Goal: Obtain resource: Download file/media

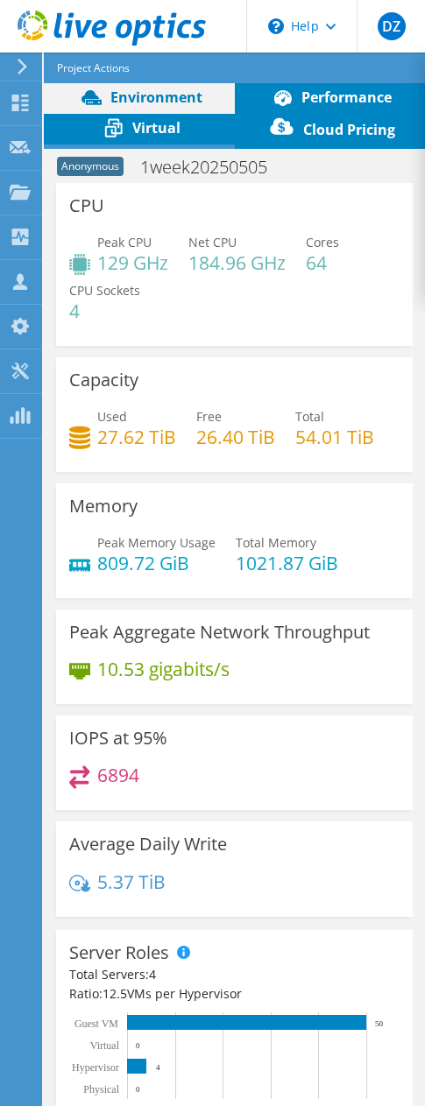
select select "USD"
click at [364, 91] on span "Performance" at bounding box center [346, 97] width 90 height 19
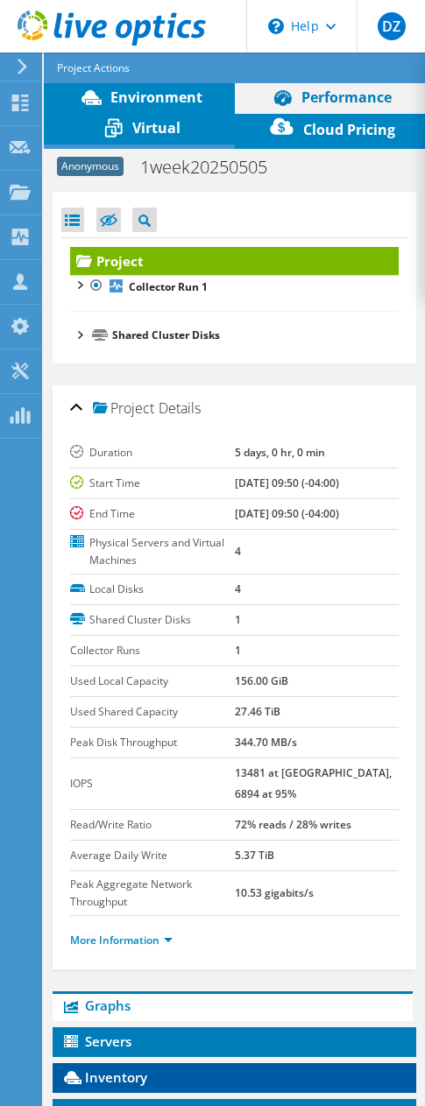
click at [135, 1068] on span "Inventory" at bounding box center [104, 1077] width 86 height 18
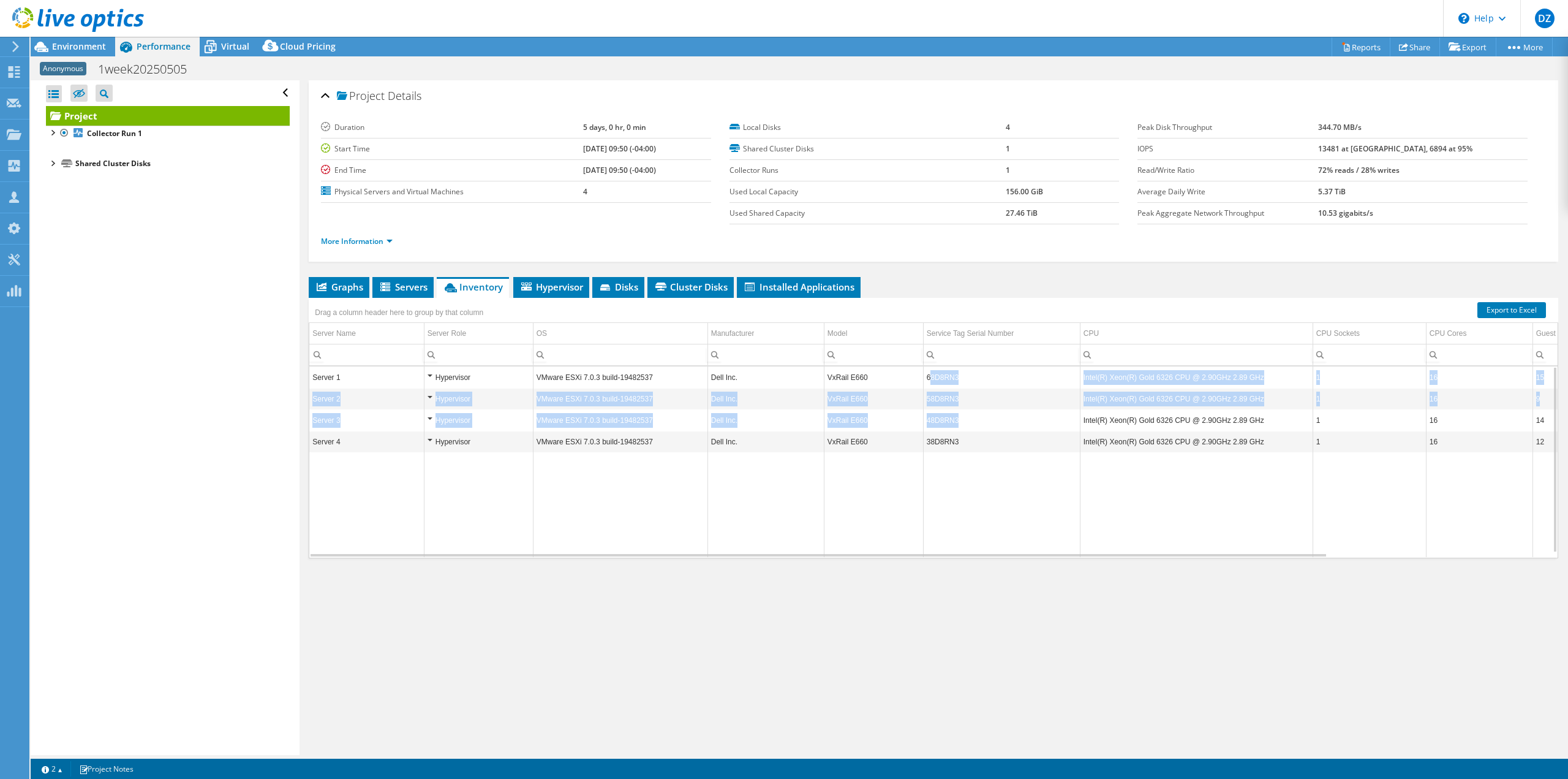
drag, startPoint x: 932, startPoint y: 372, endPoint x: 961, endPoint y: 410, distance: 47.8
click at [297, 421] on tbody "Server 1 Hypervisor VMware ESXi 7.0.3 build-19482537 Dell Inc. VxRail E660 68D8…" at bounding box center [1063, 462] width 1508 height 190
click at [297, 410] on td "48D8RN3" at bounding box center [1001, 420] width 157 height 22
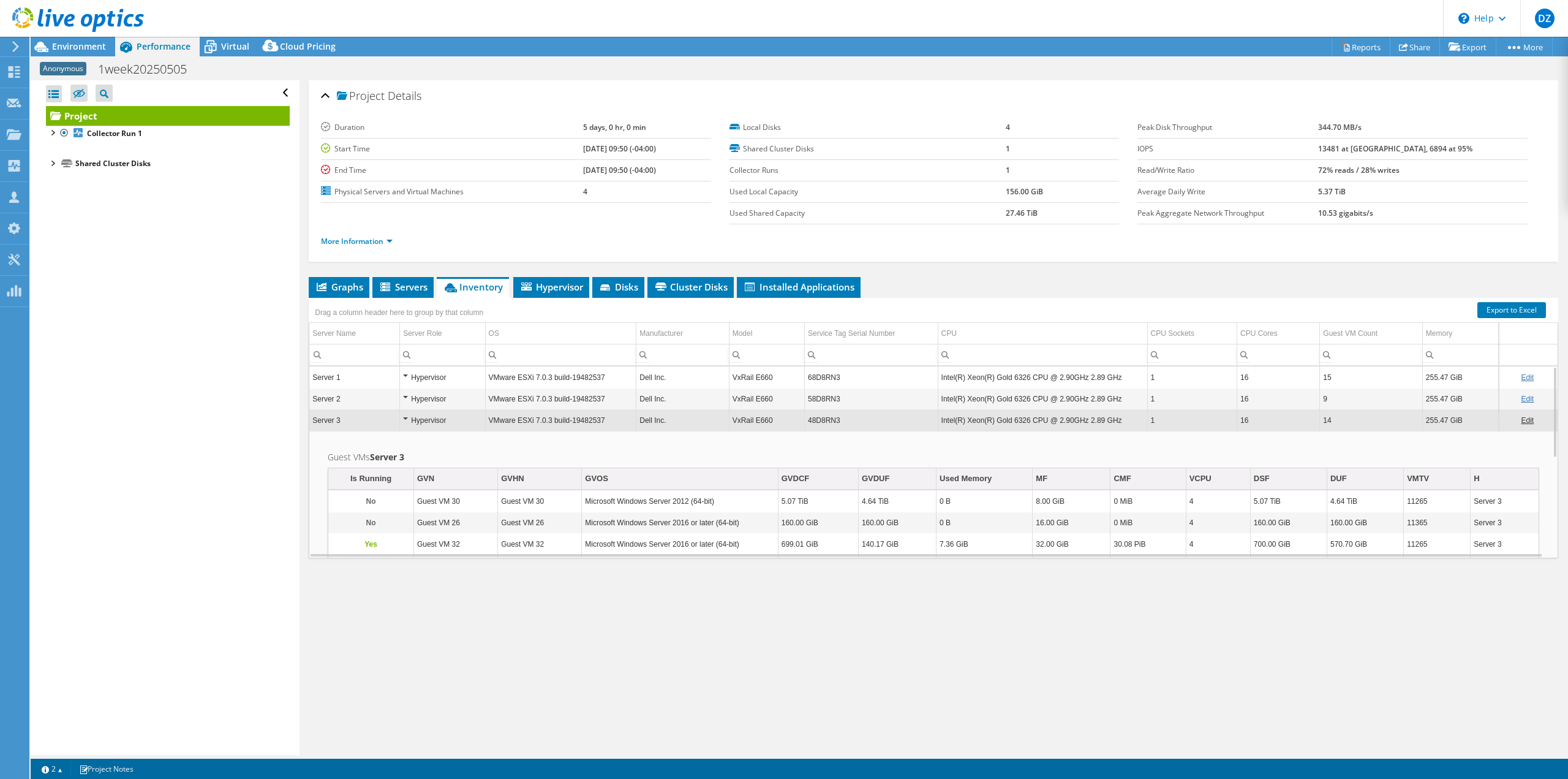
click at [297, 388] on td "58D8RN3" at bounding box center [871, 398] width 134 height 22
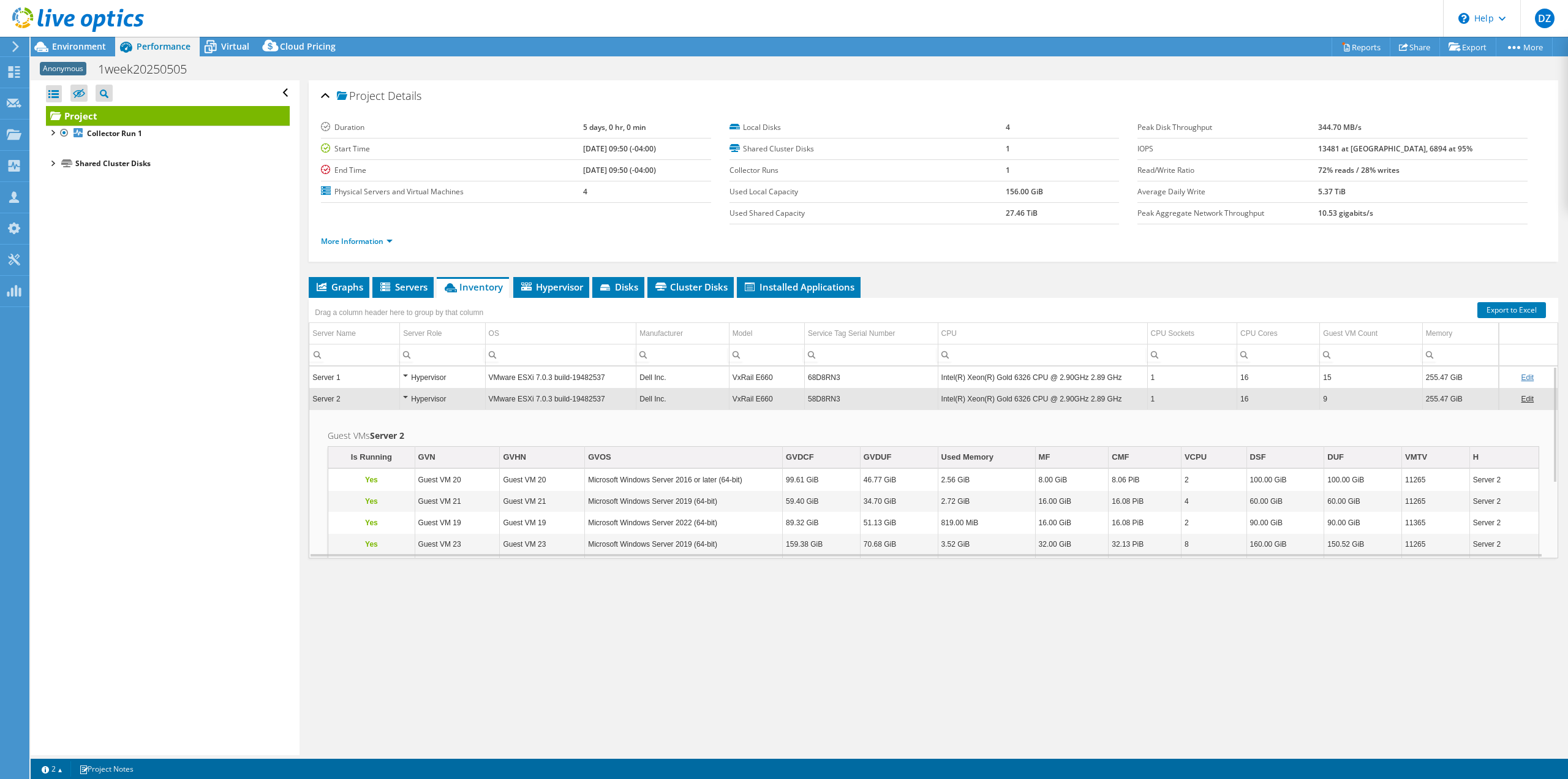
click at [297, 373] on td "68D8RN3" at bounding box center [871, 377] width 134 height 22
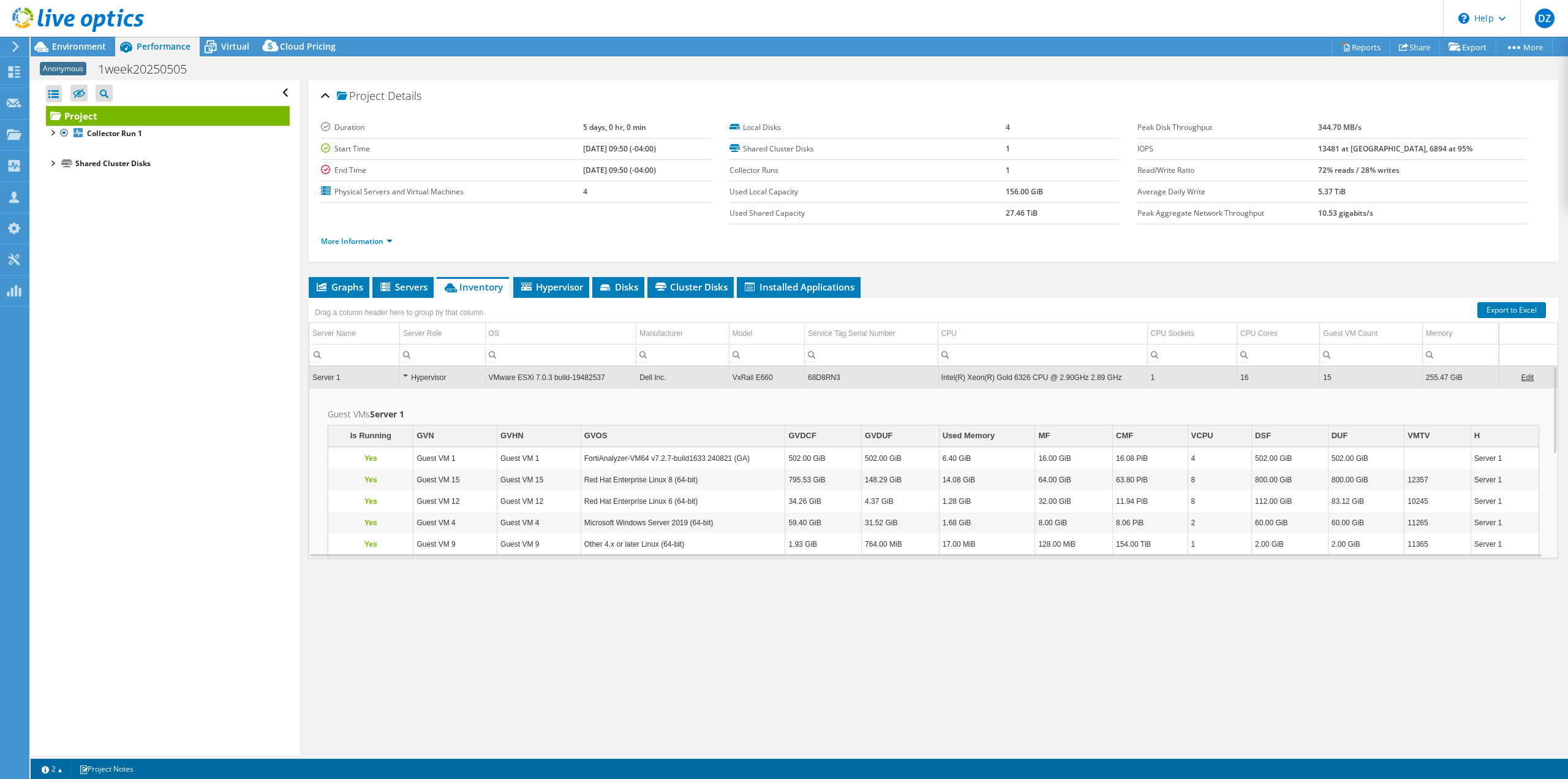
click at [297, 304] on div "Drag a column header here to group by that column" at bounding box center [933, 305] width 1250 height 16
click at [297, 376] on td "68D8RN3" at bounding box center [871, 377] width 134 height 22
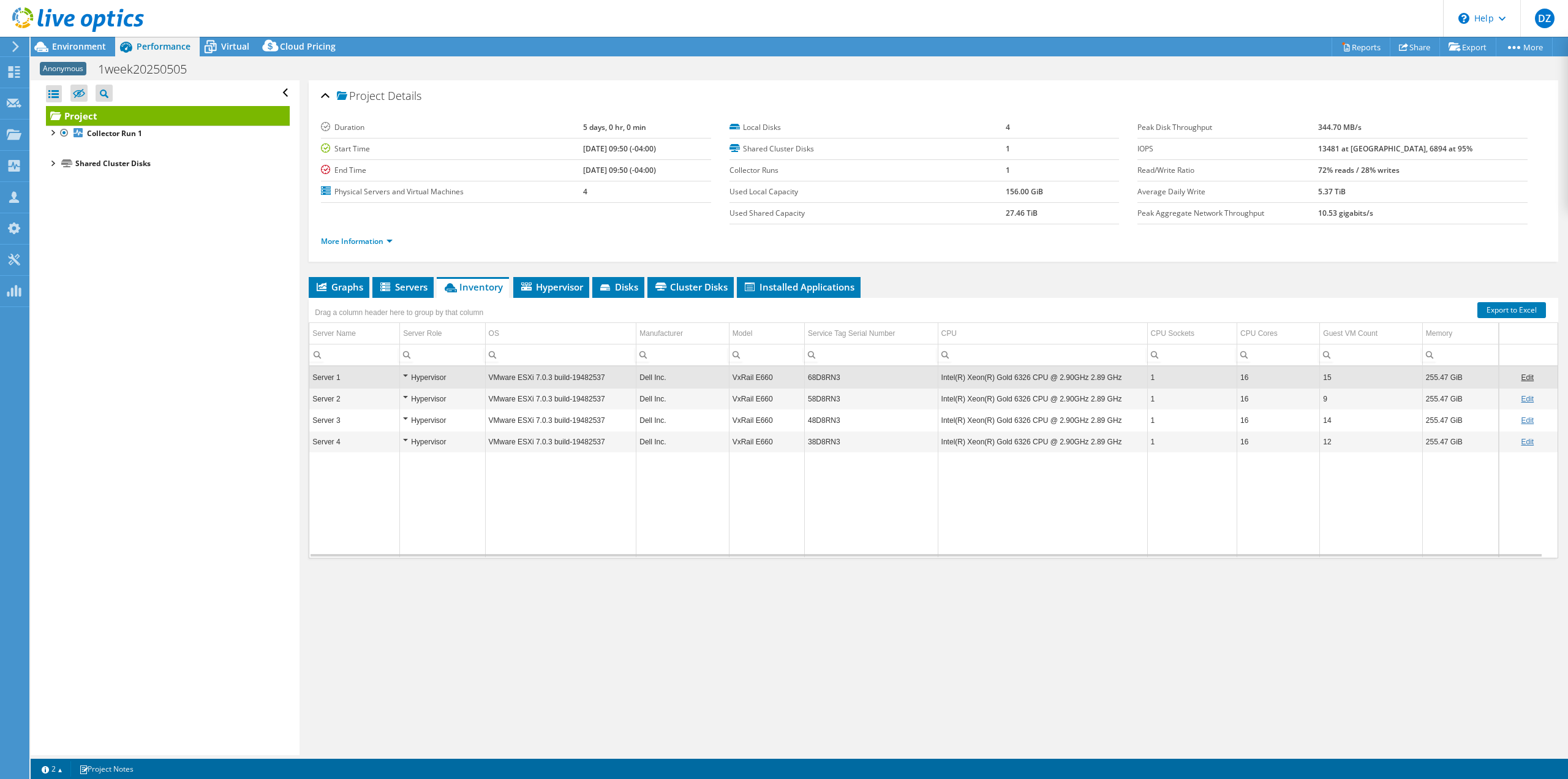
drag, startPoint x: 830, startPoint y: 378, endPoint x: 727, endPoint y: 655, distance: 295.5
click at [297, 655] on div "Project Details Duration 5 days, 0 hr, 0 min Start Time 05/05/2025, 09:50 (-04:…" at bounding box center [933, 418] width 1268 height 675
click at [297, 377] on td "Edit" at bounding box center [1528, 377] width 59 height 22
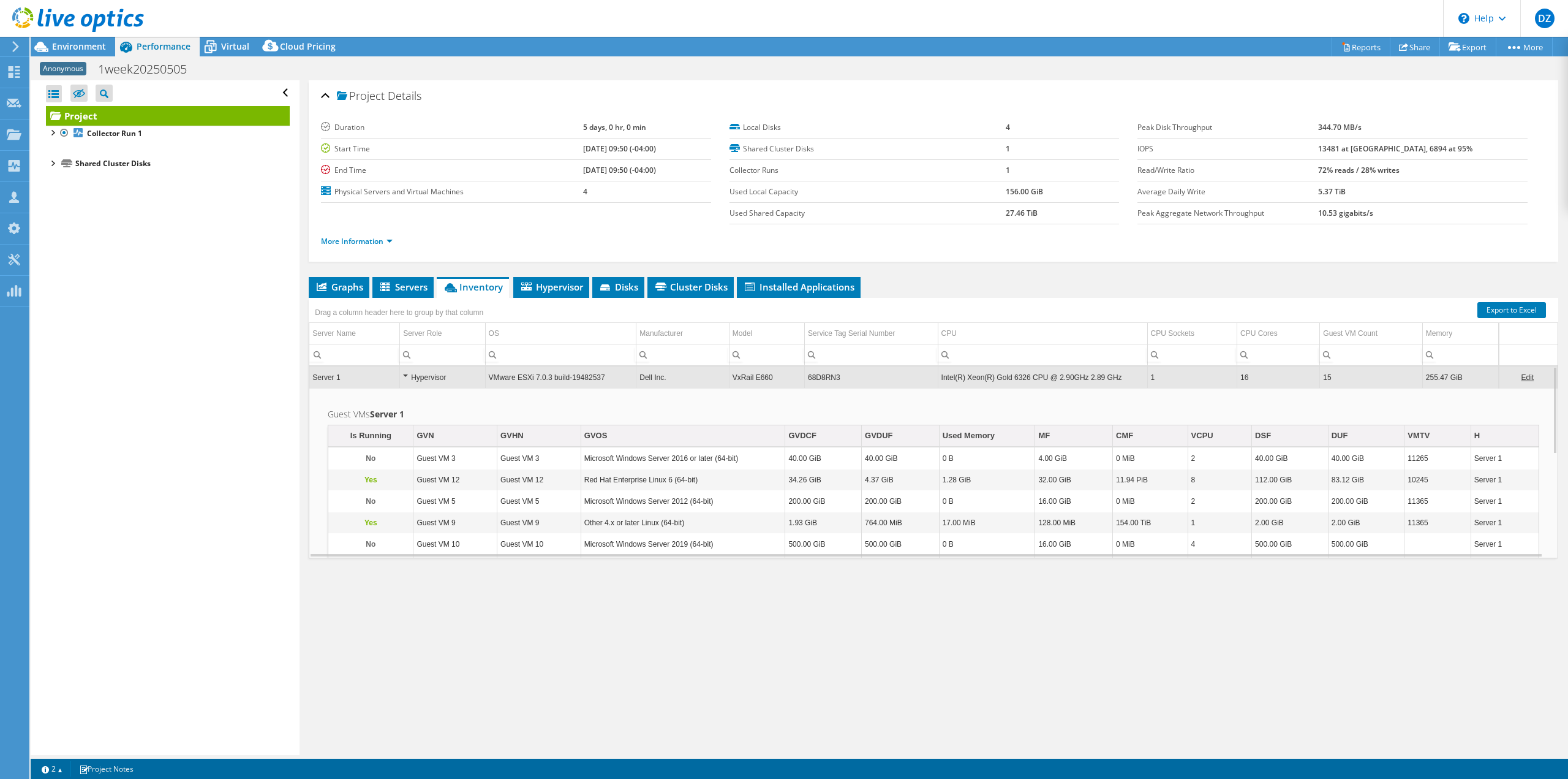
click at [297, 380] on td "68D8RN3" at bounding box center [871, 377] width 134 height 22
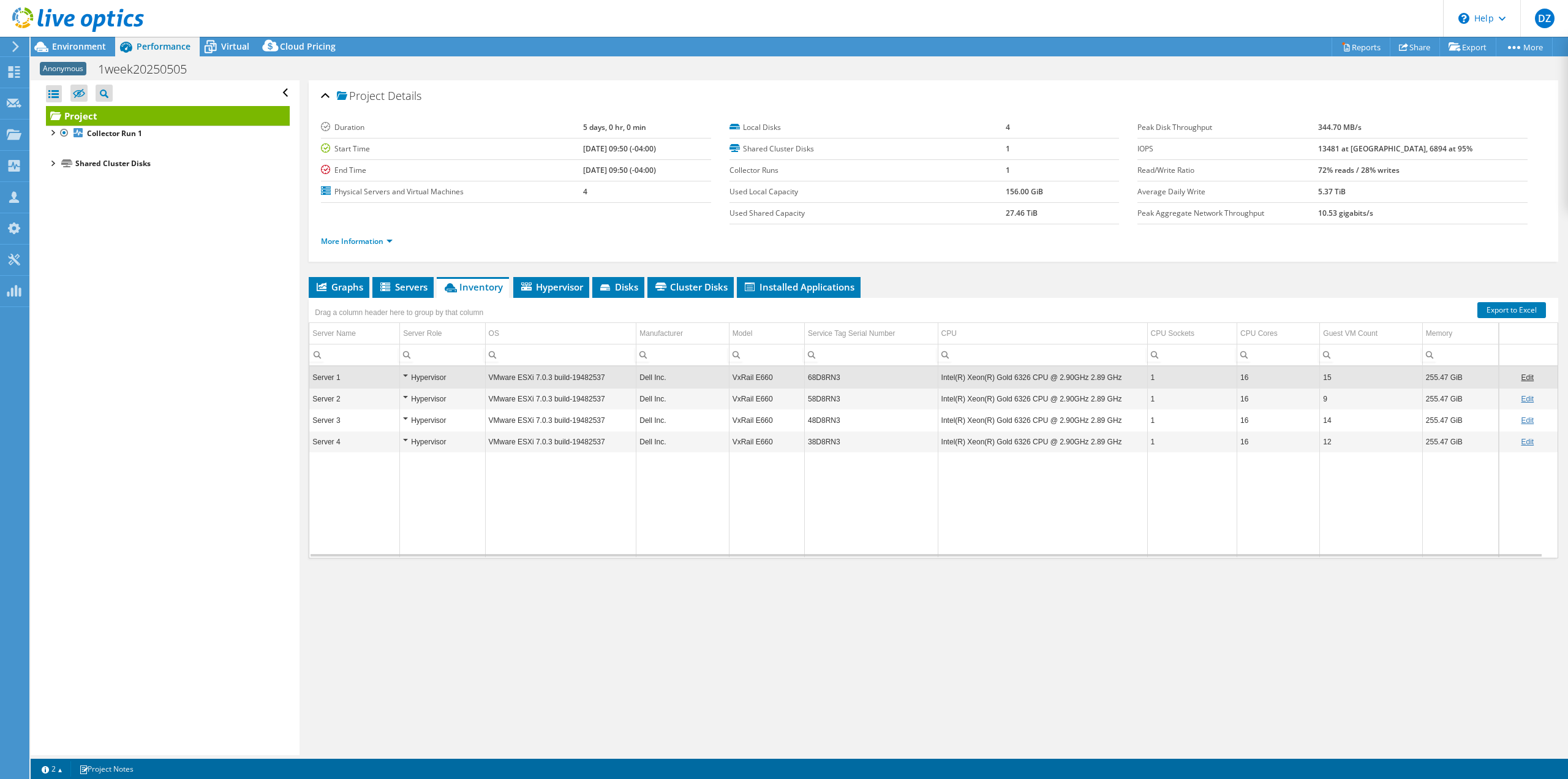
click at [297, 380] on td "68D8RN3" at bounding box center [871, 377] width 134 height 22
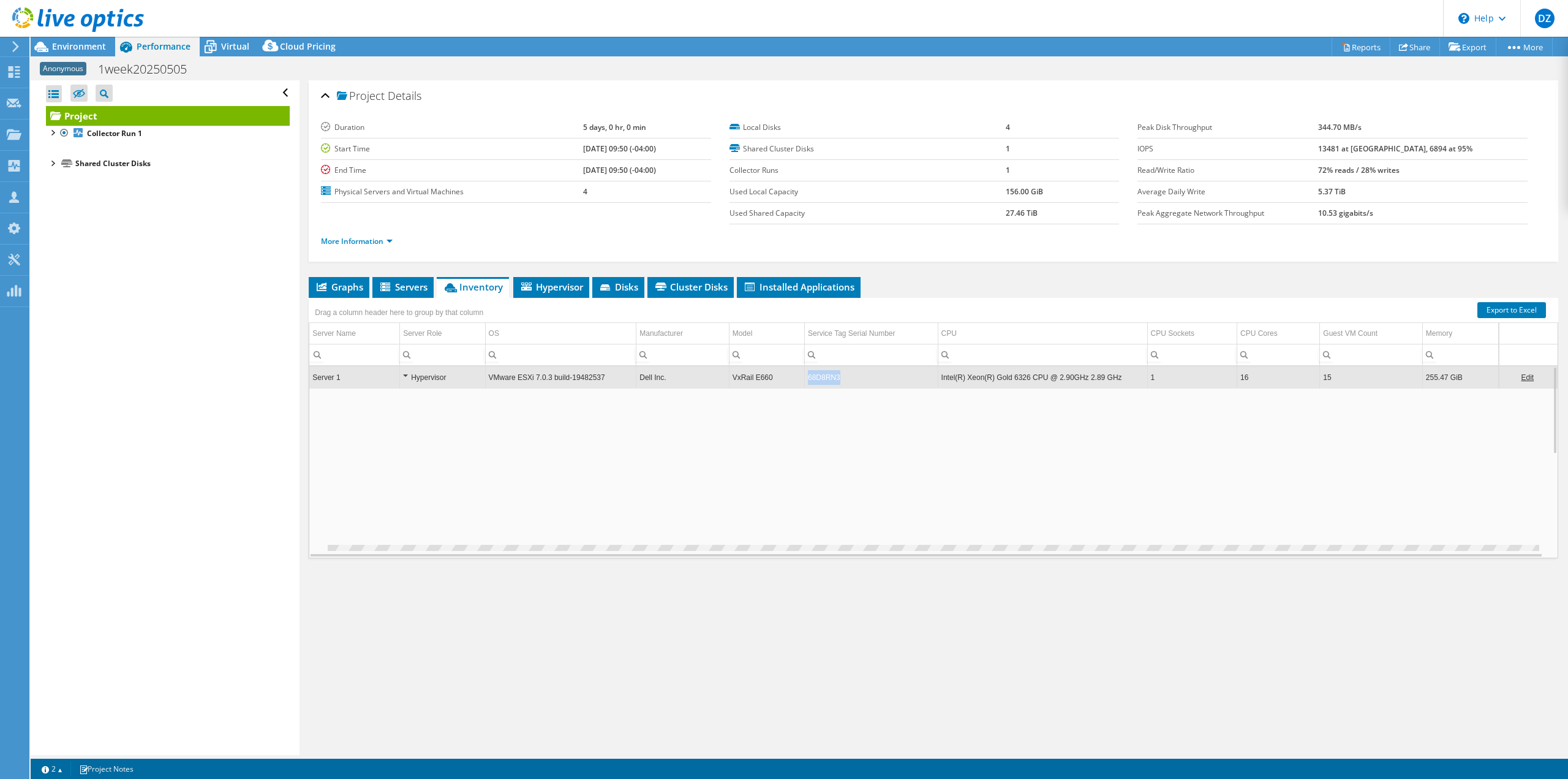
click at [297, 380] on td "68D8RN3" at bounding box center [871, 377] width 134 height 22
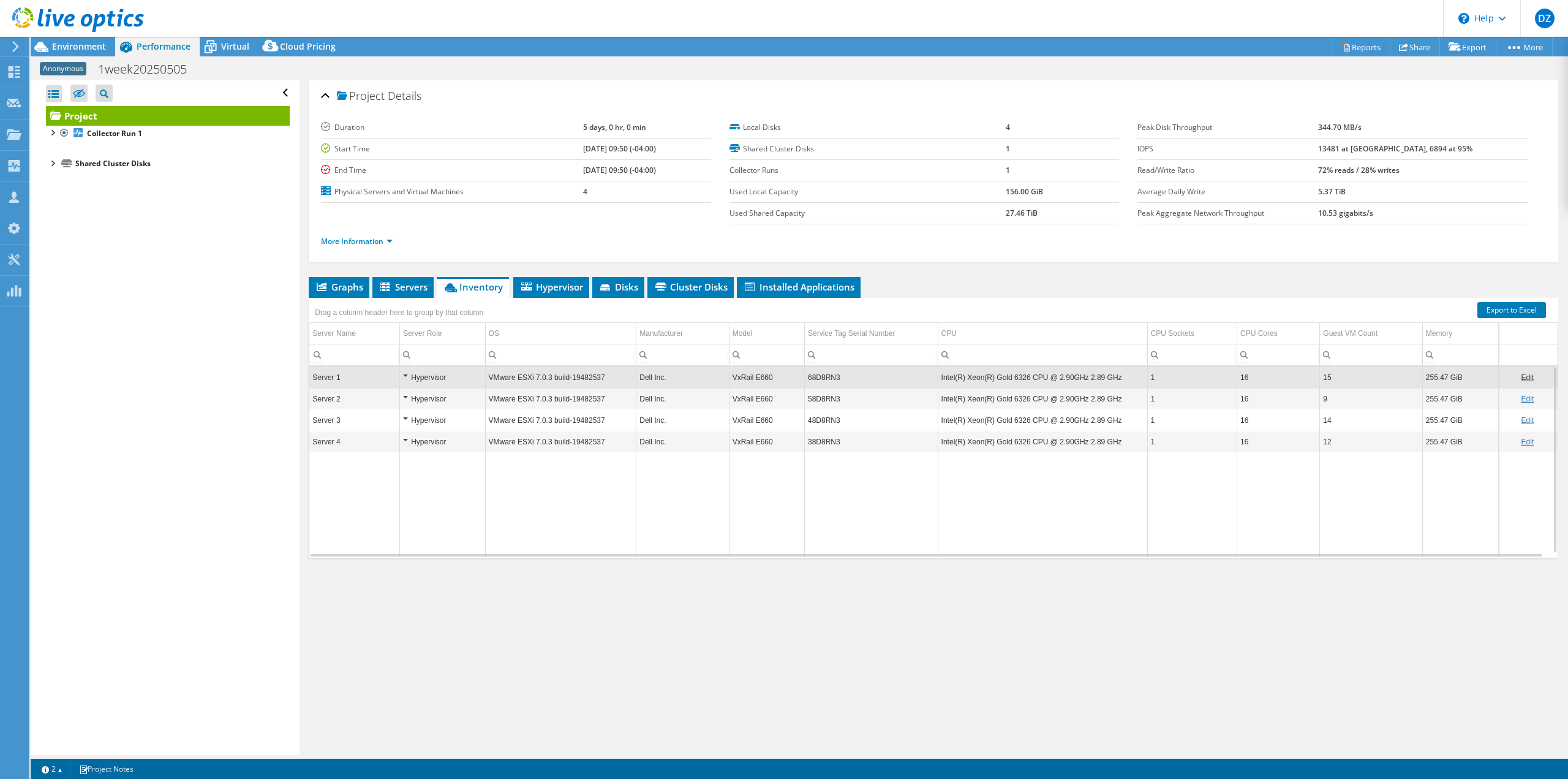
click at [297, 380] on td "68D8RN3" at bounding box center [871, 377] width 134 height 22
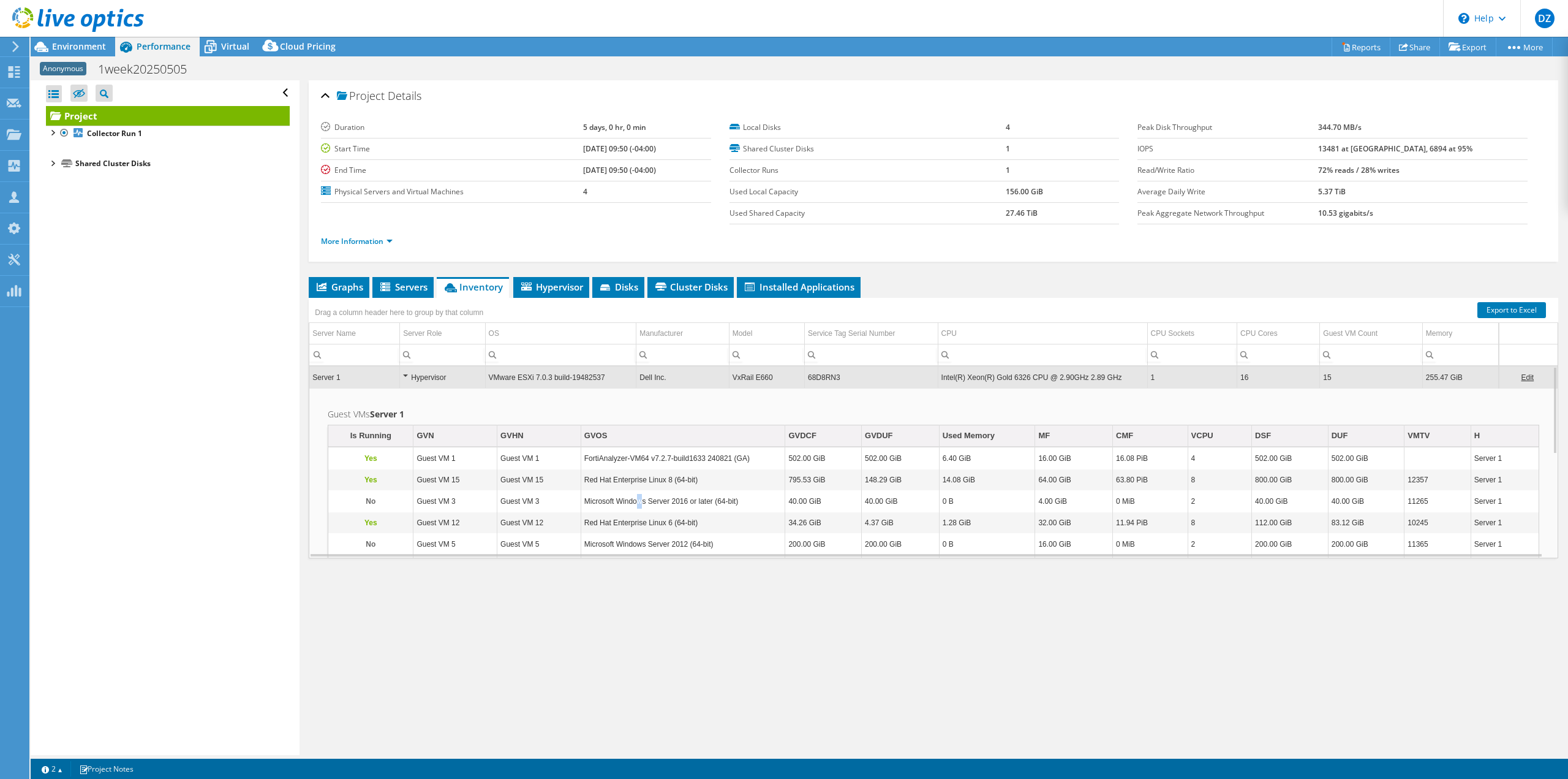
click at [297, 500] on td "Microsoft Windows Server 2016 or later (64-bit)" at bounding box center [683, 501] width 204 height 22
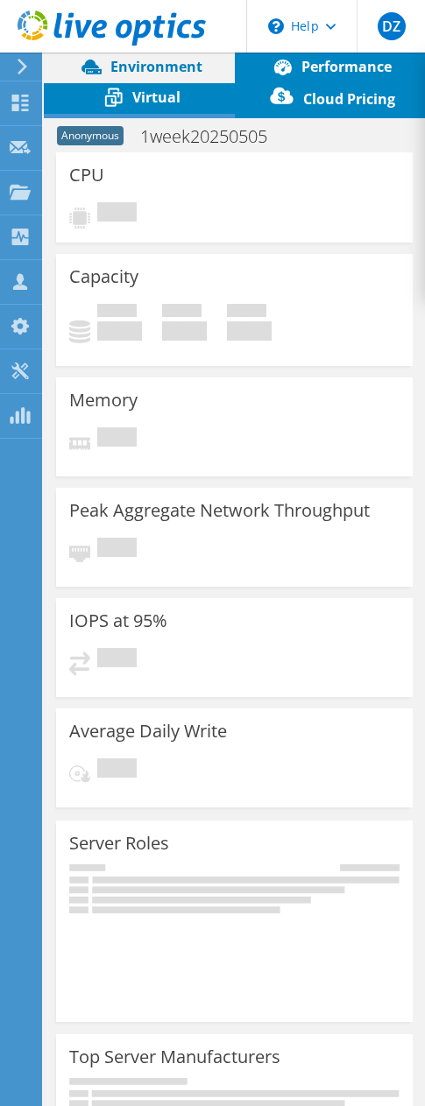
select select "USD"
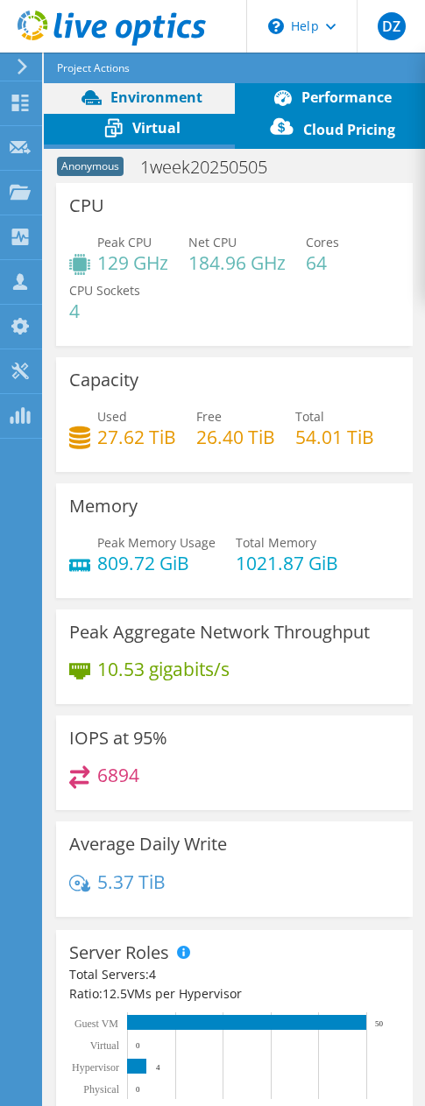
click at [109, 62] on span "Project Actions" at bounding box center [93, 68] width 73 height 19
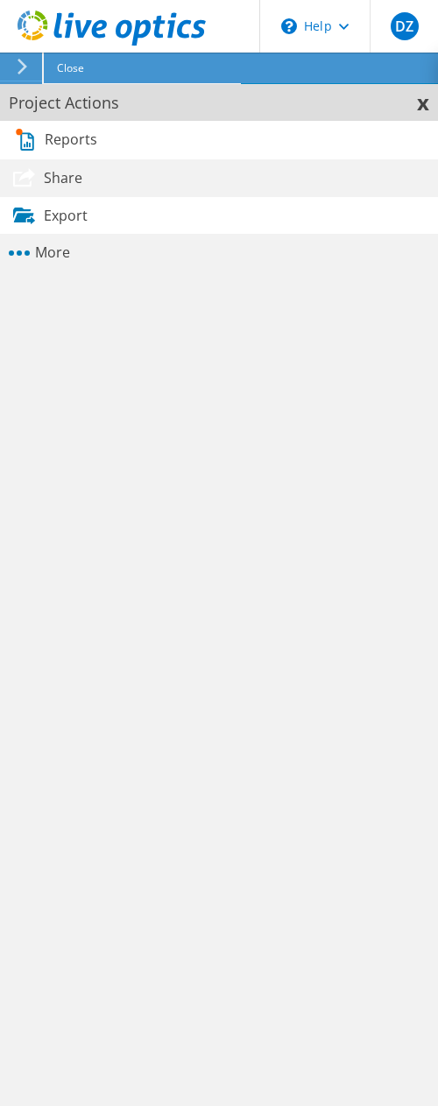
click at [86, 138] on link "Reports" at bounding box center [217, 140] width 442 height 39
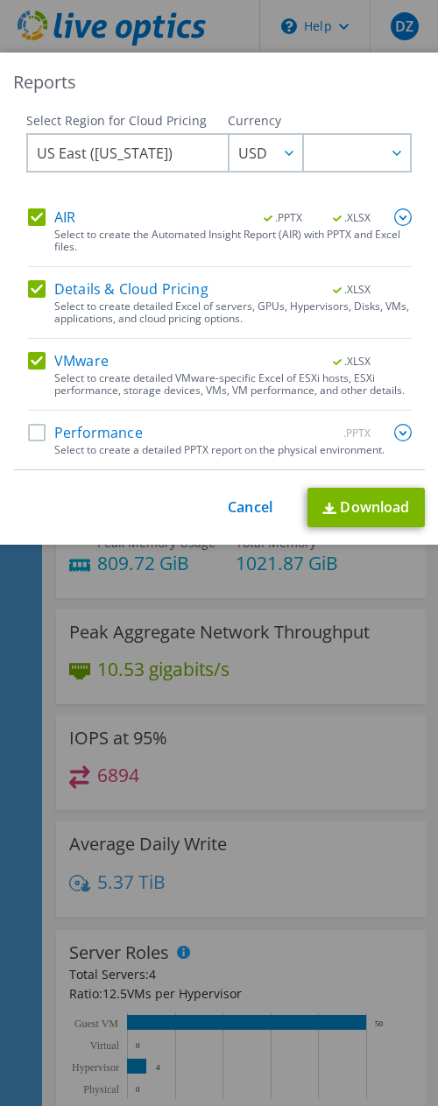
drag, startPoint x: 41, startPoint y: 441, endPoint x: 50, endPoint y: 440, distance: 8.8
click at [40, 441] on label "Performance" at bounding box center [85, 433] width 115 height 18
click at [0, 0] on input "Performance" at bounding box center [0, 0] width 0 height 0
click at [394, 441] on img at bounding box center [403, 433] width 18 height 18
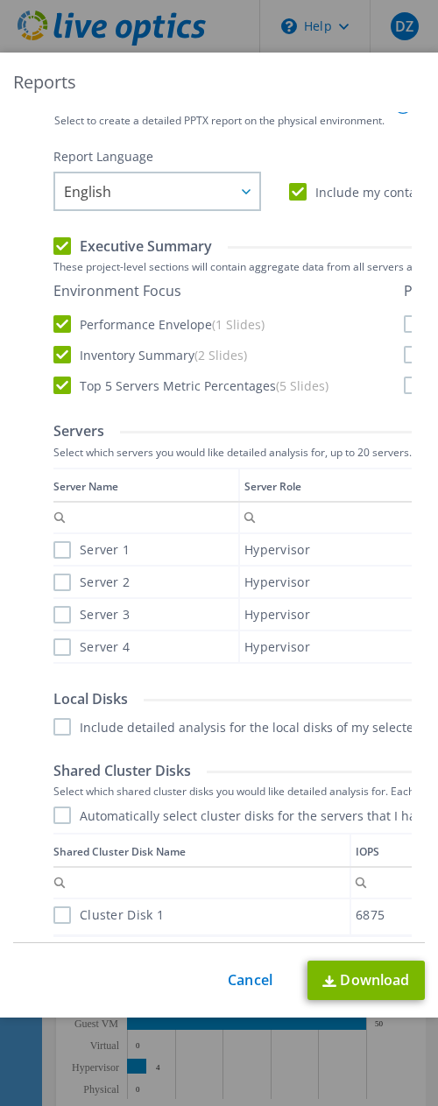
scroll to position [350, 0]
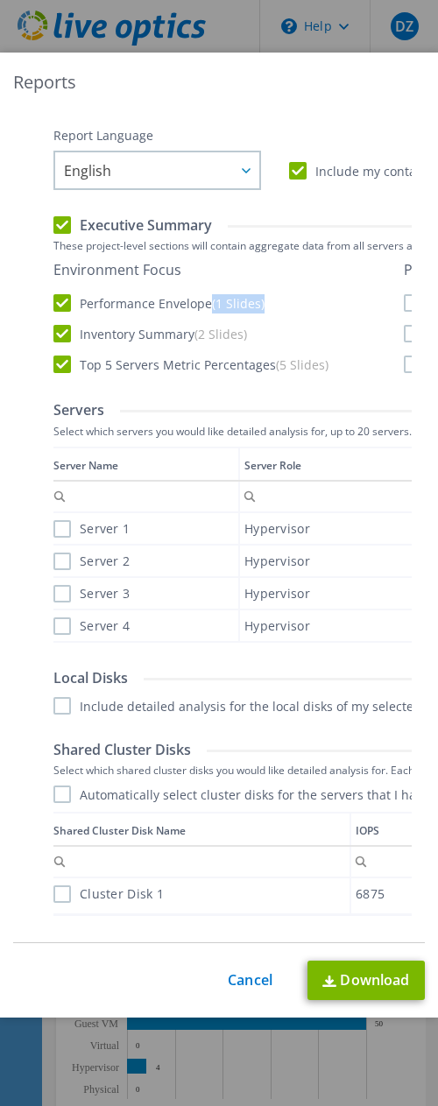
drag, startPoint x: 256, startPoint y: 329, endPoint x: 204, endPoint y: 340, distance: 52.7
click at [206, 339] on div "Environment Focus Performance Envelope (1 Slides) Inventory Summary (2 Slides) …" at bounding box center [226, 317] width 347 height 112
click at [257, 307] on div "Environment Focus Performance Envelope (1 Slides) Inventory Summary (2 Slides) …" at bounding box center [226, 317] width 347 height 112
drag, startPoint x: 102, startPoint y: 310, endPoint x: 174, endPoint y: 310, distance: 72.7
click at [174, 278] on label "Environment Focus" at bounding box center [117, 270] width 128 height 18
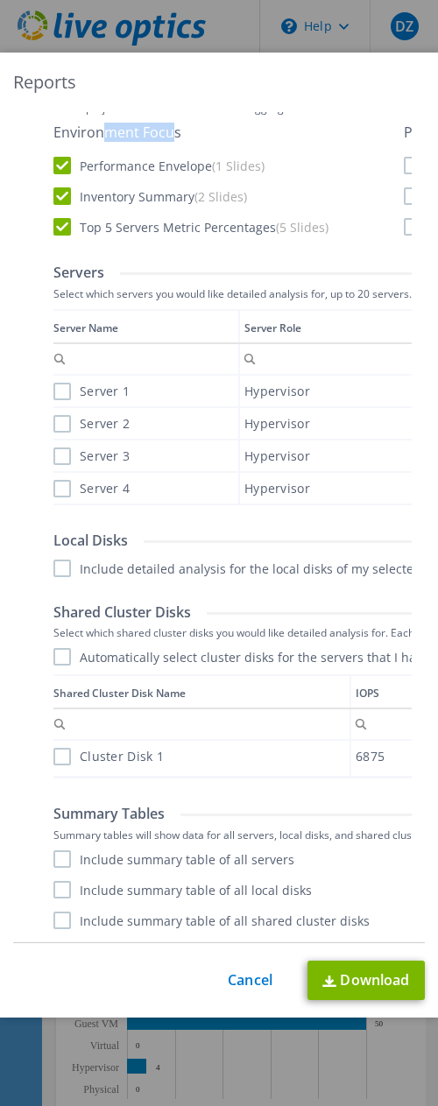
scroll to position [530, 0]
click at [66, 854] on label "Include summary table of all servers" at bounding box center [173, 859] width 241 height 18
click at [0, 0] on input "Include summary table of all servers" at bounding box center [0, 0] width 0 height 0
click at [66, 896] on label "Include summary table of all local disks" at bounding box center [182, 890] width 258 height 18
click at [0, 0] on input "Include summary table of all local disks" at bounding box center [0, 0] width 0 height 0
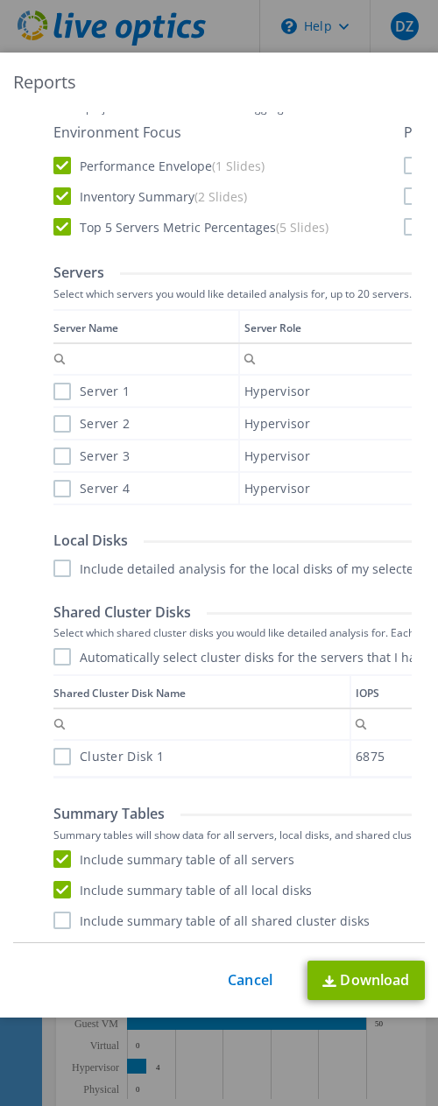
click at [66, 916] on label "Include summary table of all shared cluster disks" at bounding box center [211, 920] width 316 height 18
click at [0, 0] on input "Include summary table of all shared cluster disks" at bounding box center [0, 0] width 0 height 0
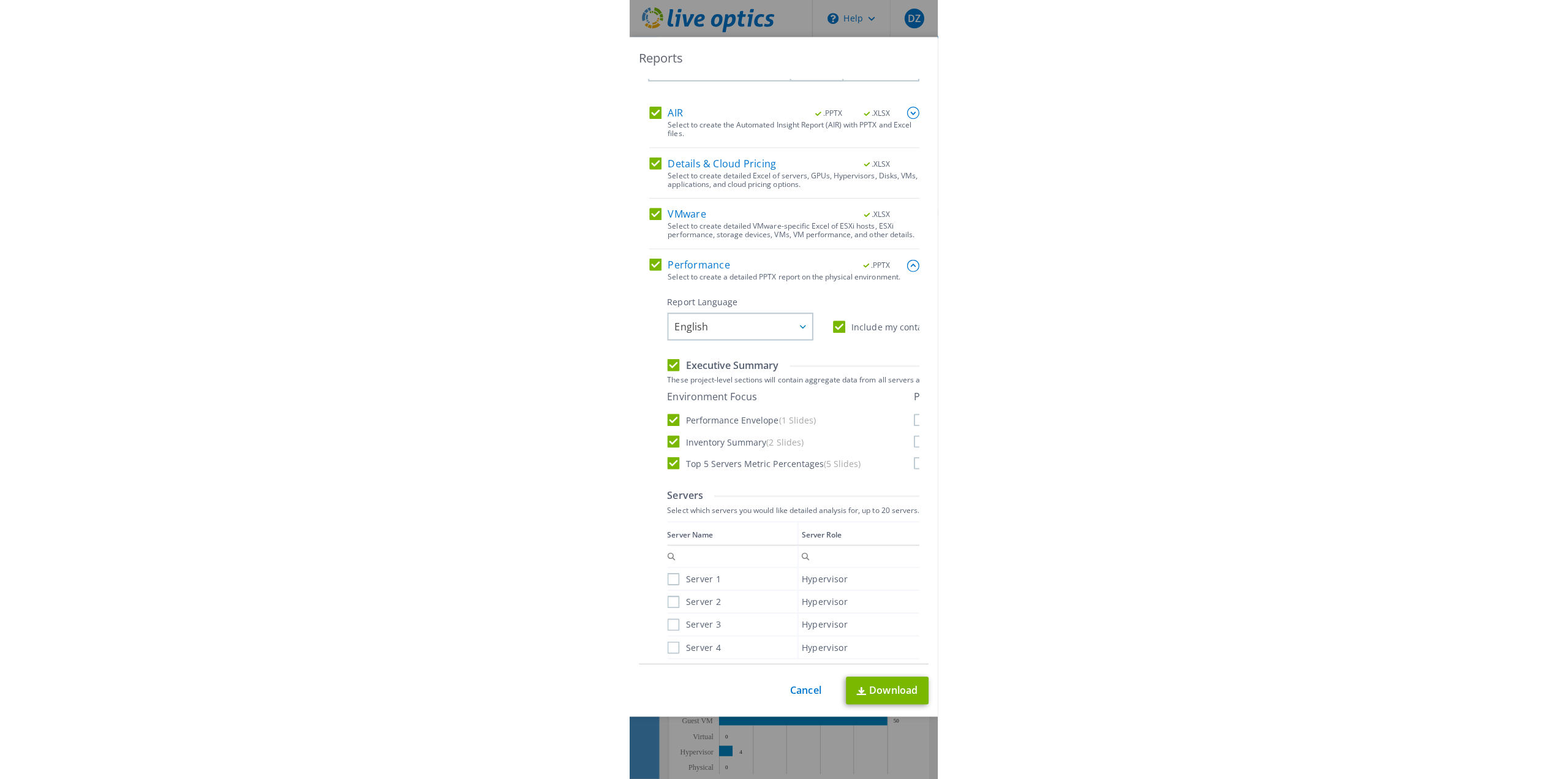
scroll to position [62, 0]
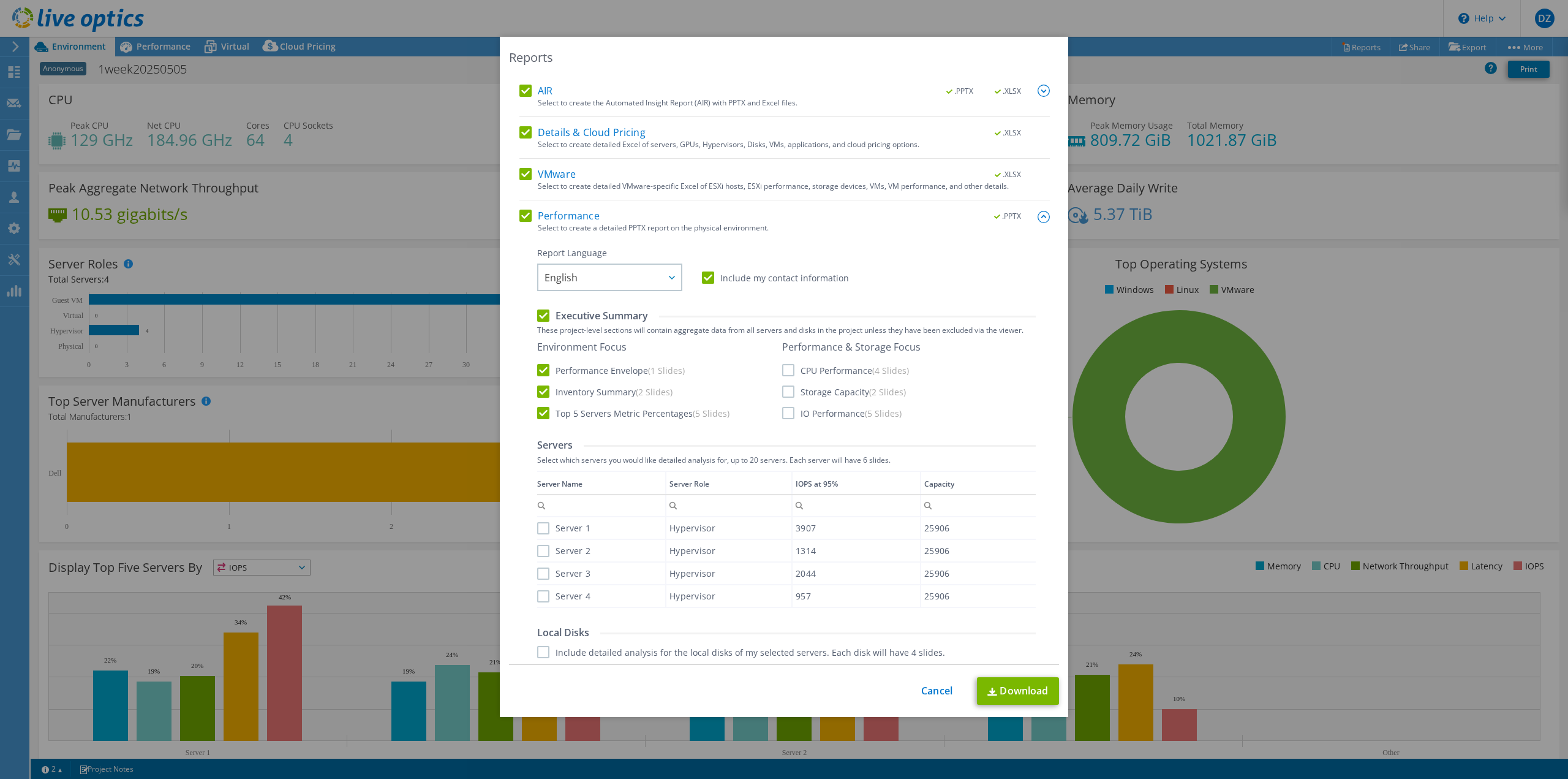
click at [297, 367] on label "CPU Performance (4 Slides)" at bounding box center [845, 370] width 127 height 13
click at [0, 0] on input "CPU Performance (4 Slides)" at bounding box center [0, 0] width 0 height 0
click at [297, 393] on label "Storage Capacity (2 Slides)" at bounding box center [844, 392] width 124 height 13
click at [0, 0] on input "Storage Capacity (2 Slides)" at bounding box center [0, 0] width 0 height 0
click at [297, 409] on label "IO Performance (5 Slides)" at bounding box center [842, 413] width 120 height 13
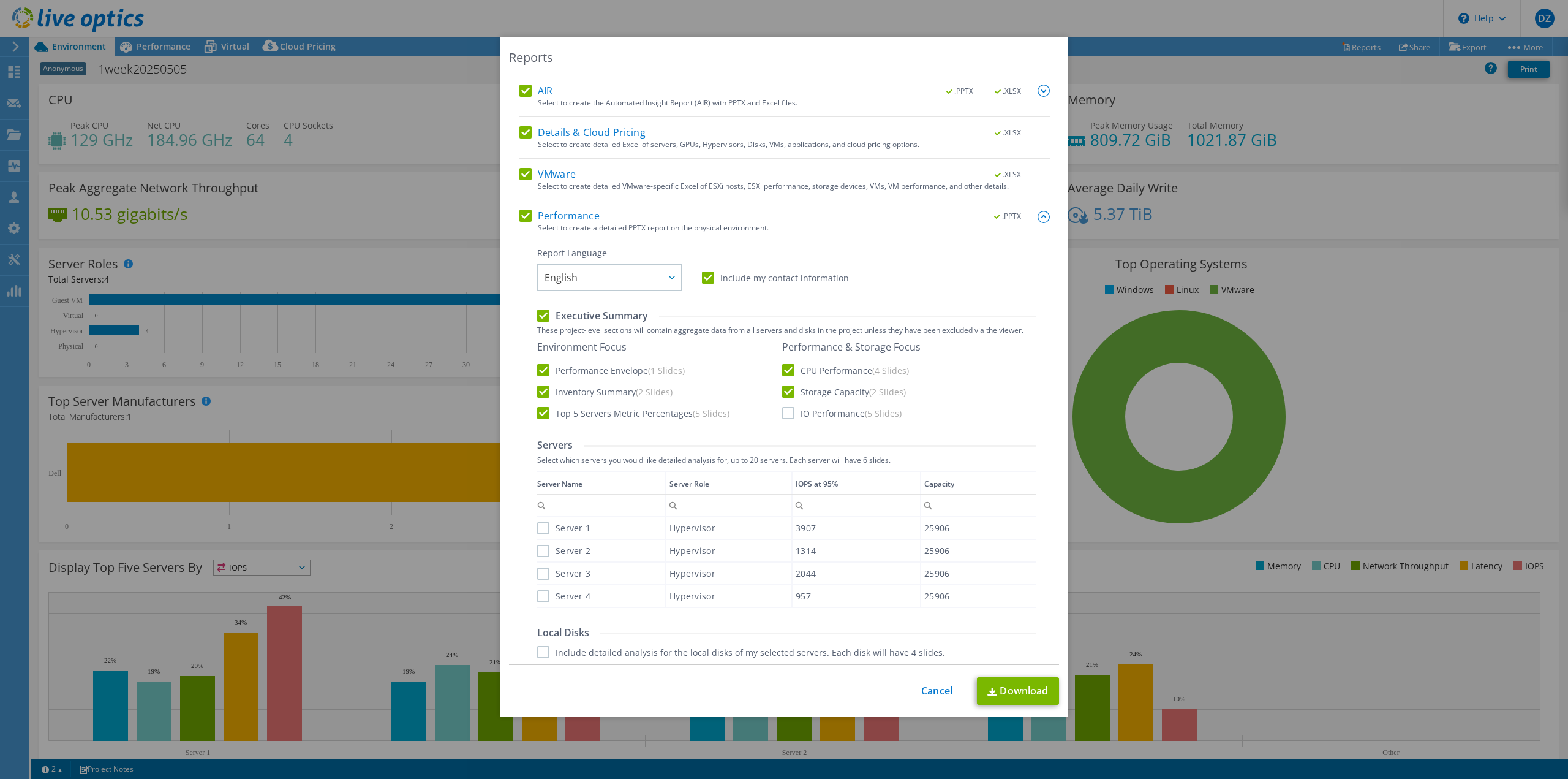
click at [0, 0] on input "IO Performance (5 Slides)" at bounding box center [0, 0] width 0 height 0
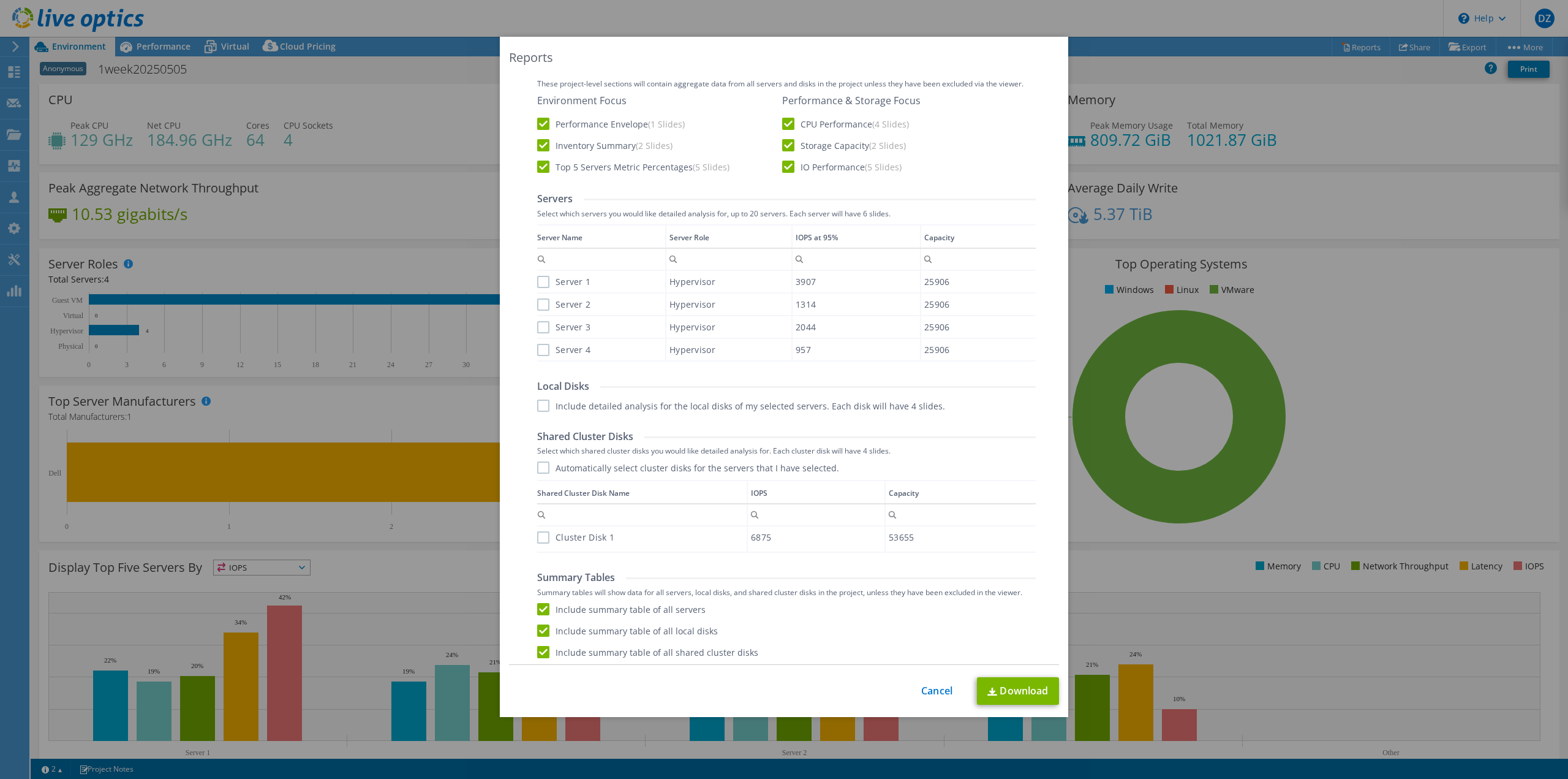
scroll to position [311, 0]
click at [297, 694] on link "Download" at bounding box center [1017, 690] width 82 height 27
